Goal: Transaction & Acquisition: Subscribe to service/newsletter

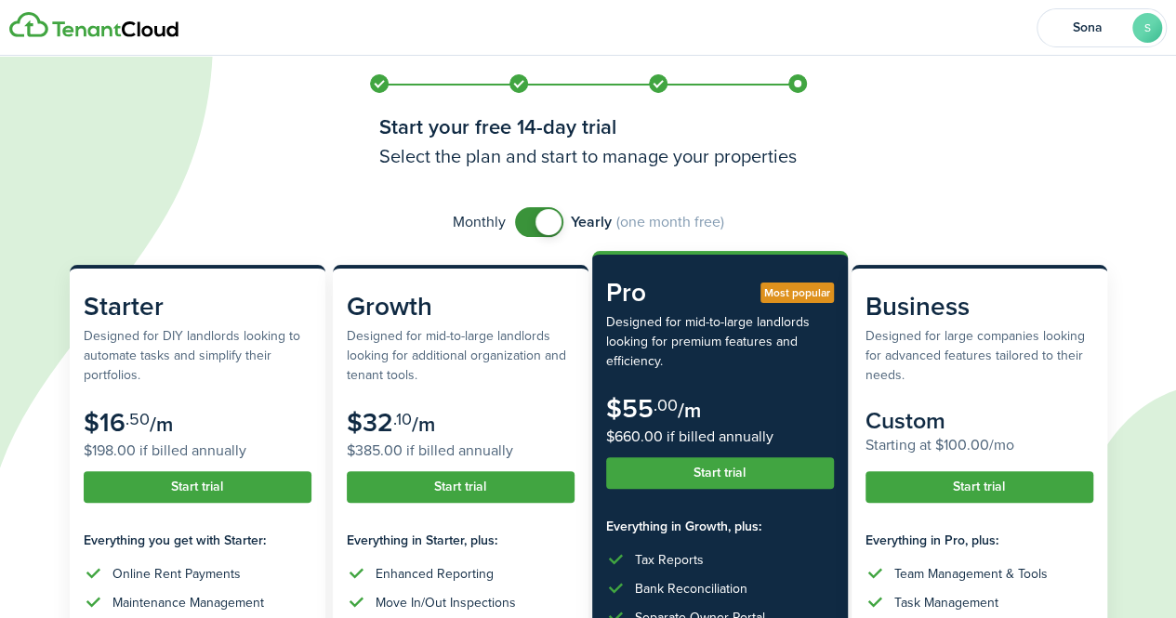
checkbox input "false"
click at [547, 222] on span at bounding box center [548, 222] width 26 height 26
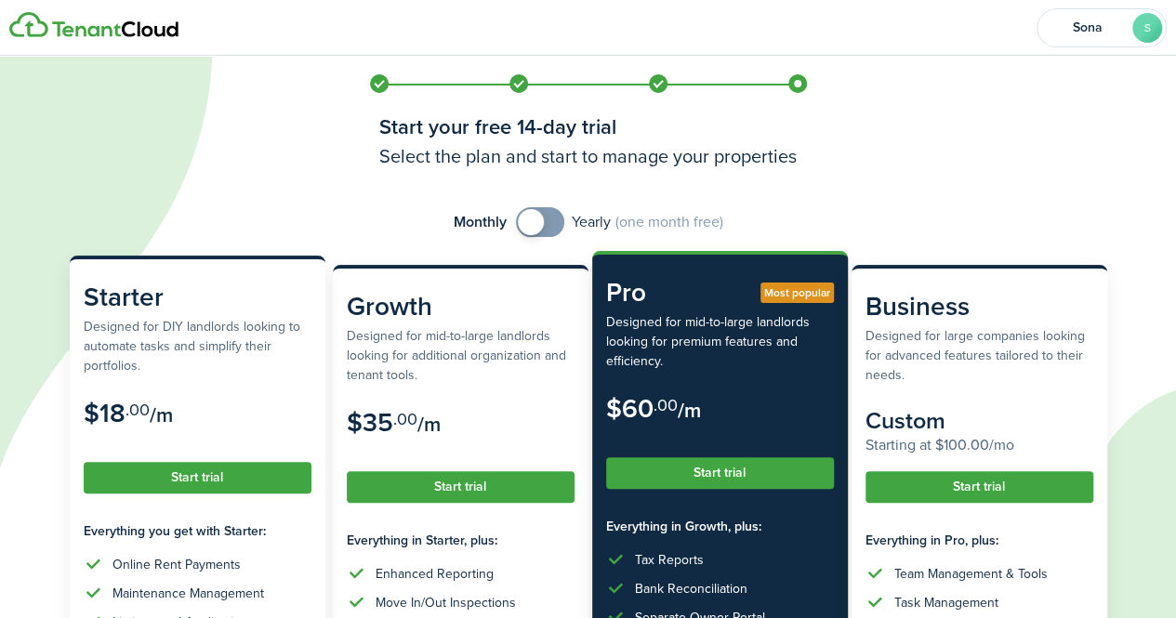
click at [217, 475] on button "Start trial" at bounding box center [198, 478] width 228 height 32
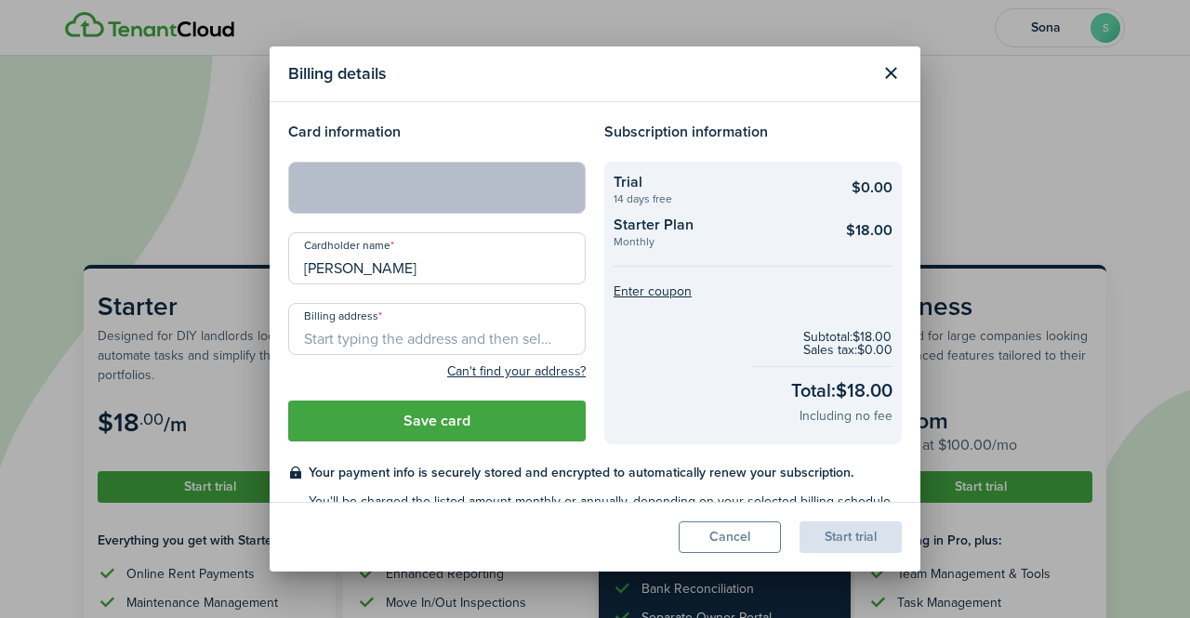
click at [402, 345] on input "Billing address" at bounding box center [436, 329] width 297 height 52
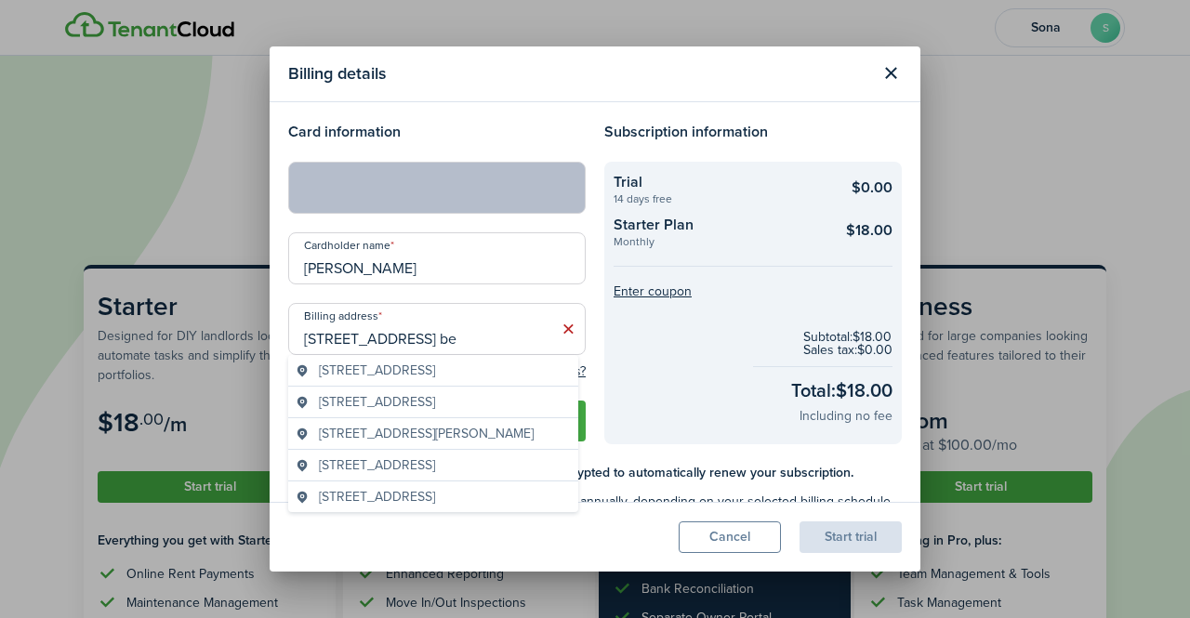
click at [420, 365] on span "[STREET_ADDRESS]" at bounding box center [377, 371] width 116 height 20
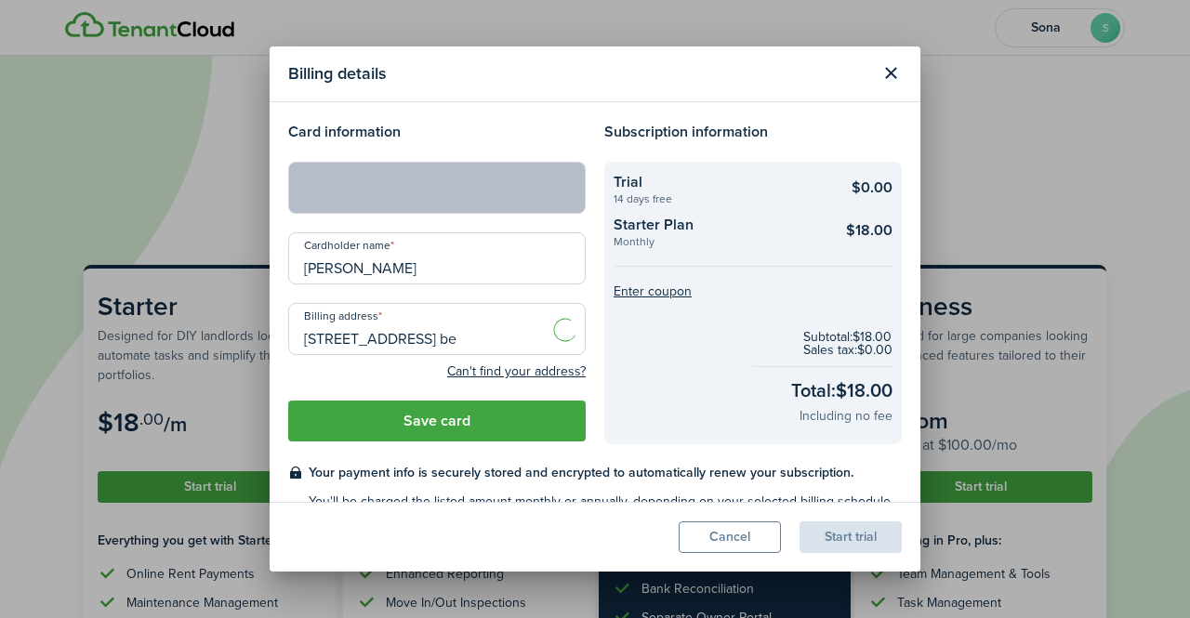
type input "[STREET_ADDRESS][PERSON_NAME]"
click at [412, 420] on button "Save card" at bounding box center [436, 421] width 297 height 41
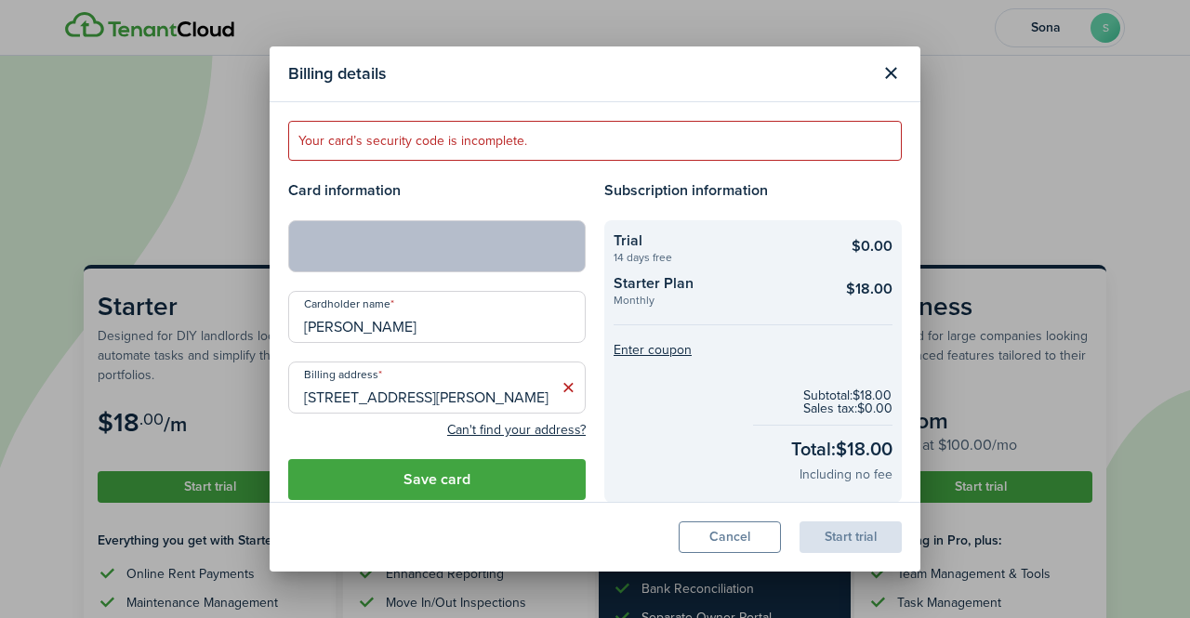
click at [464, 474] on button "Save card" at bounding box center [436, 479] width 297 height 41
click at [394, 482] on button "Save card" at bounding box center [436, 479] width 297 height 41
click at [892, 75] on button "Close modal" at bounding box center [891, 74] width 32 height 32
